Goal: Transaction & Acquisition: Purchase product/service

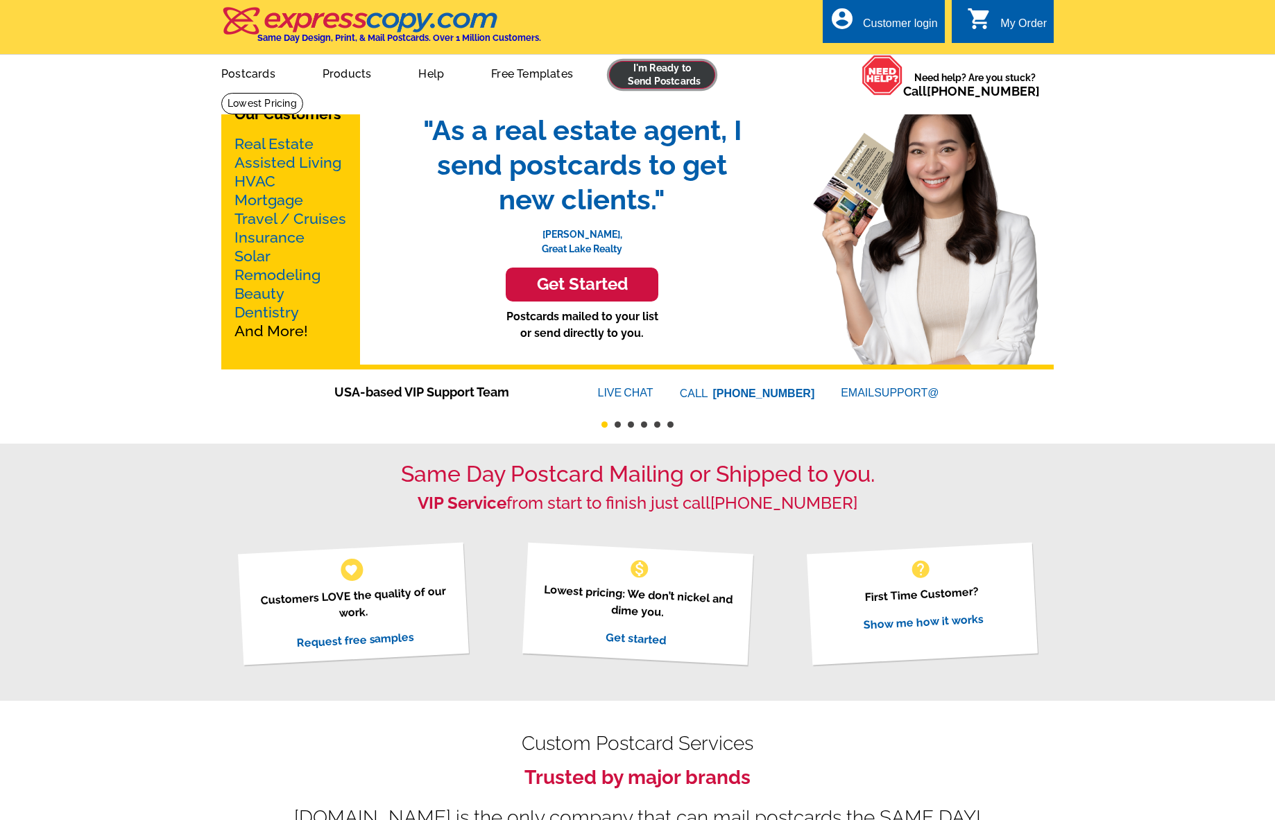
drag, startPoint x: 656, startPoint y: 64, endPoint x: 666, endPoint y: 64, distance: 9.7
click at [656, 64] on link at bounding box center [662, 75] width 106 height 28
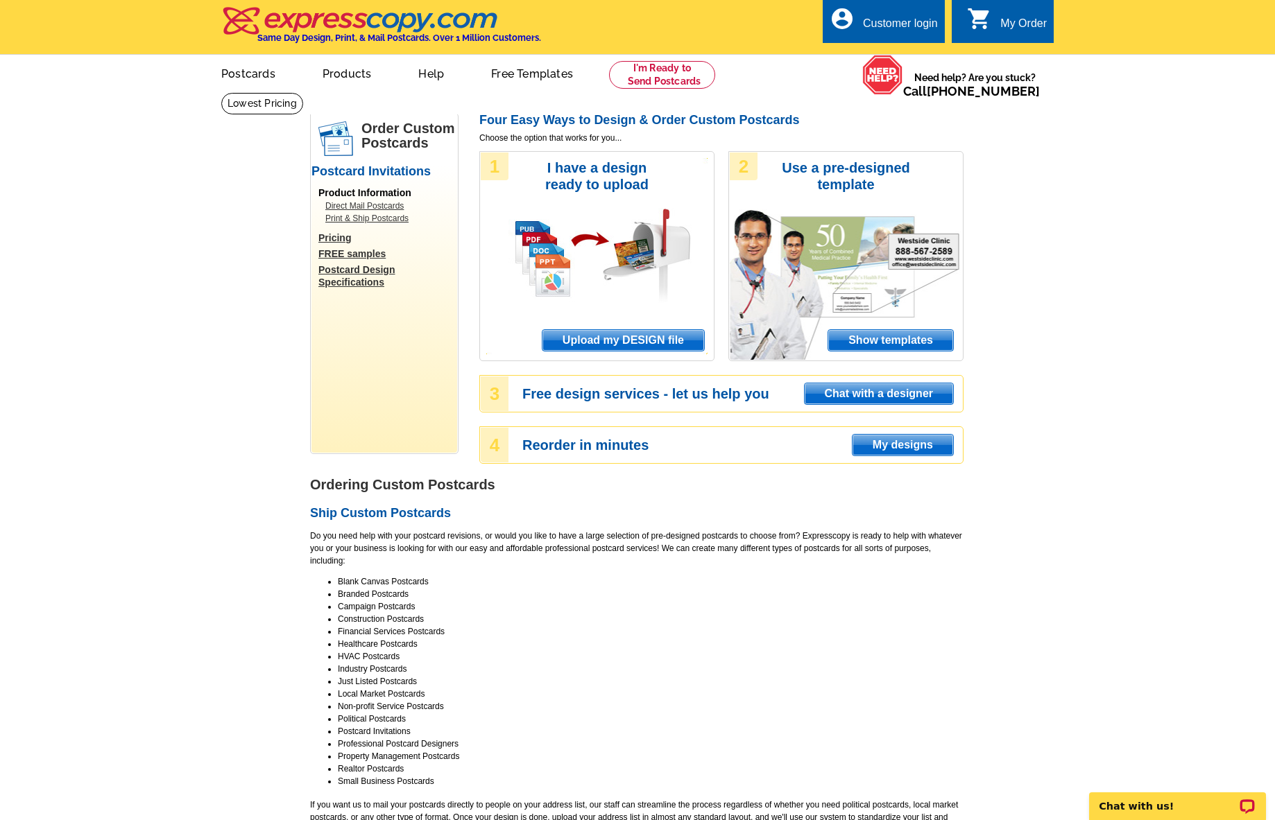
click at [893, 27] on div "Customer login" at bounding box center [900, 26] width 75 height 19
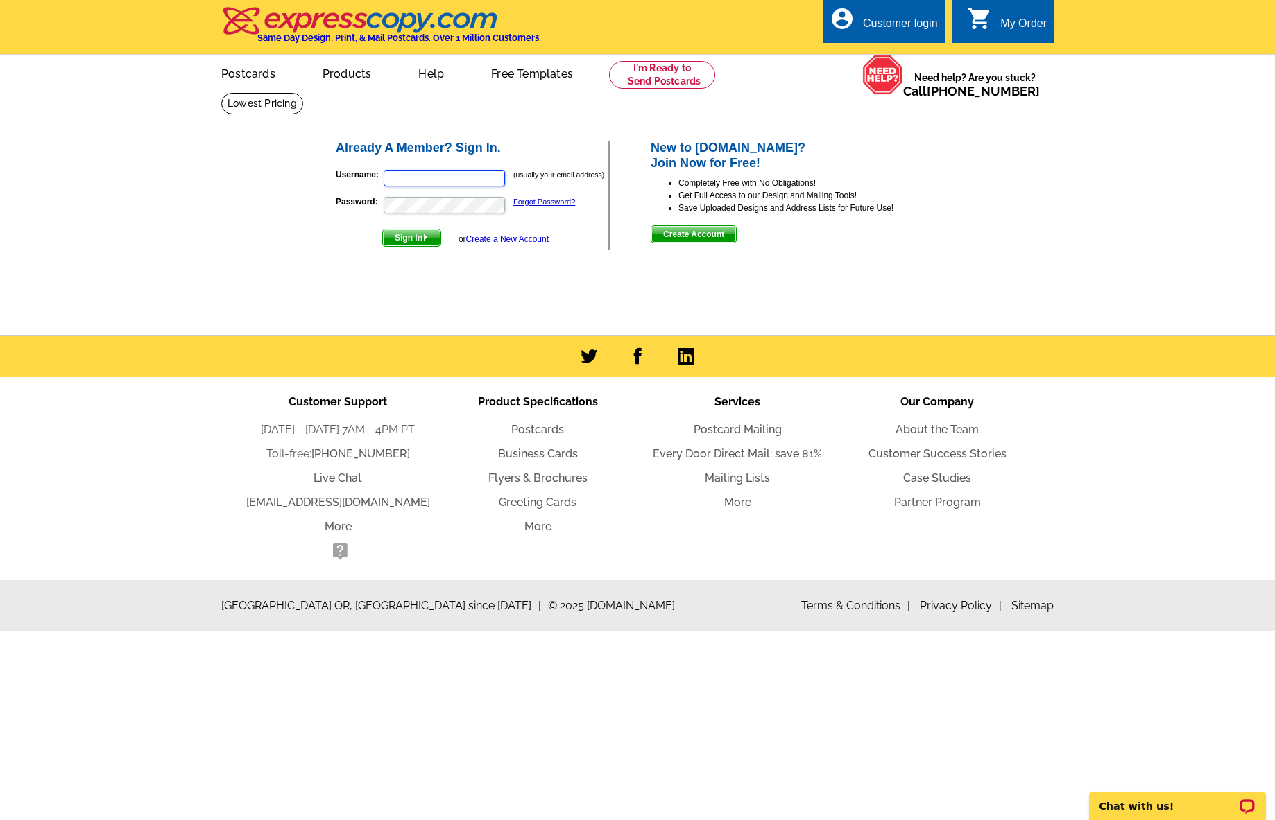
type input "julie@savvyandcompany.com"
click at [420, 234] on span "Sign In" at bounding box center [412, 238] width 58 height 17
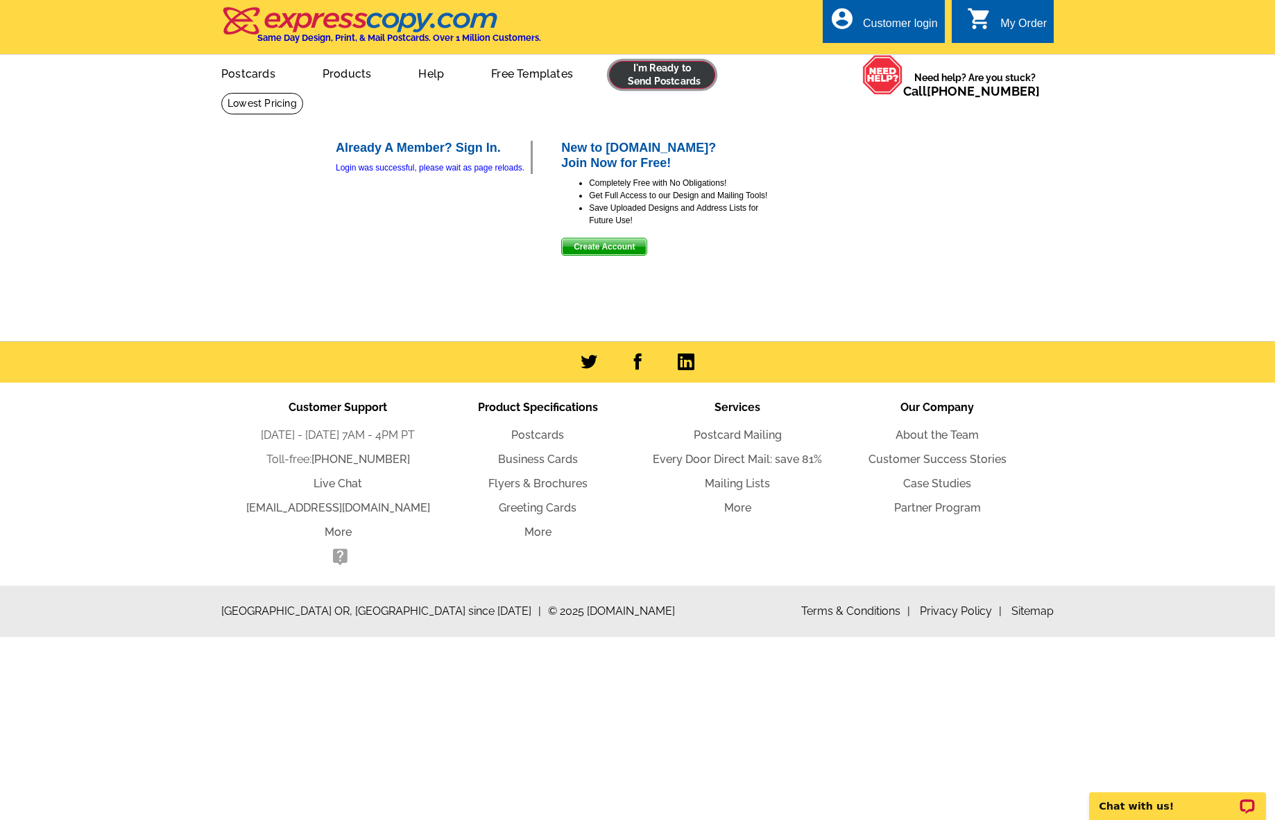
click at [646, 78] on link at bounding box center [662, 75] width 106 height 28
